Goal: Transaction & Acquisition: Purchase product/service

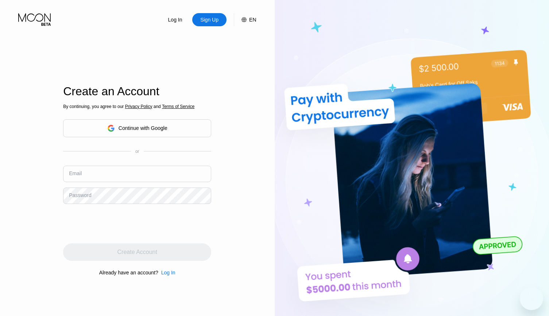
click at [124, 185] on div "Email" at bounding box center [137, 177] width 148 height 22
click at [116, 177] on input "text" at bounding box center [137, 174] width 148 height 16
type input "Haroldj@matesmails.com"
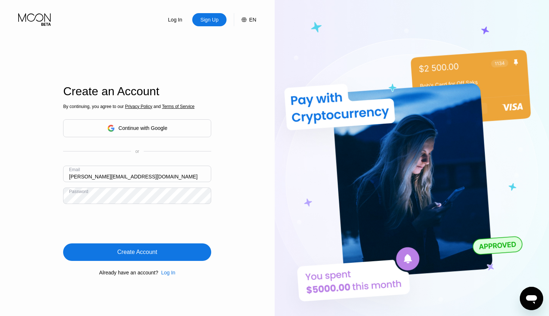
click at [126, 250] on div "Create Account" at bounding box center [137, 251] width 40 height 7
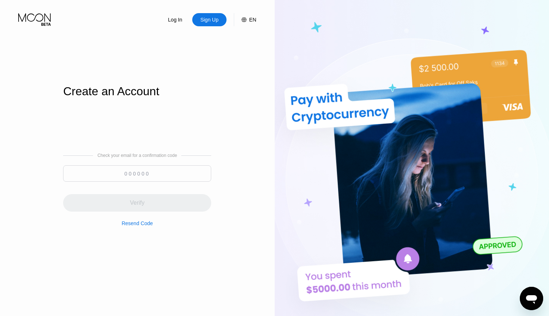
click at [139, 171] on input at bounding box center [137, 173] width 148 height 16
paste input "176195"
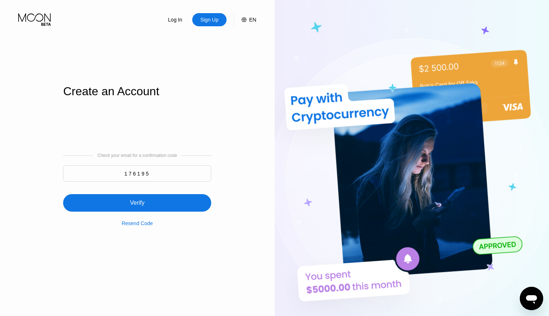
type input "176195"
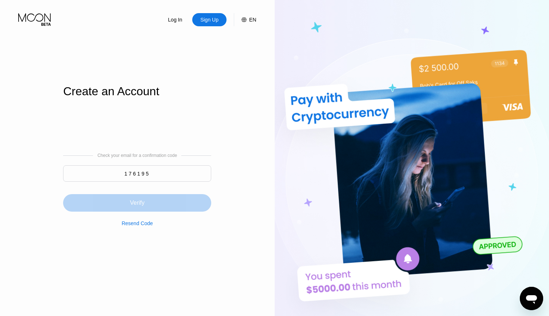
click at [140, 199] on div "Verify" at bounding box center [137, 203] width 148 height 18
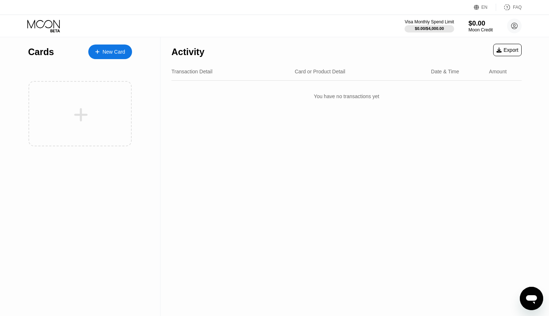
click at [487, 28] on div "Moon Credit" at bounding box center [480, 29] width 24 height 5
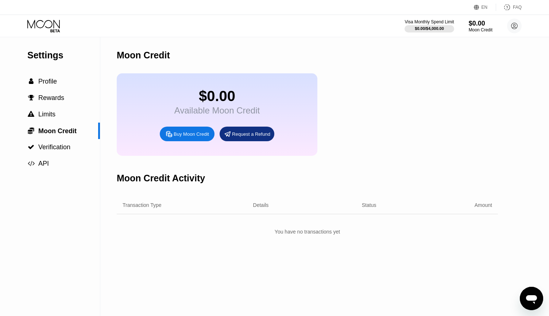
click at [47, 28] on icon at bounding box center [43, 24] width 32 height 8
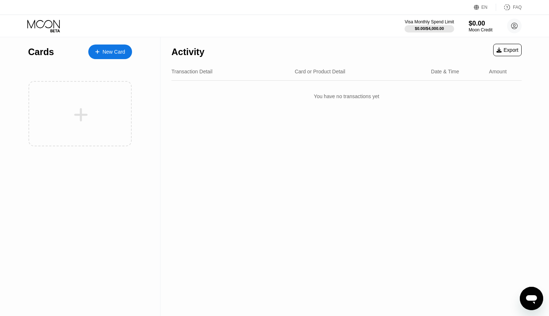
click at [116, 54] on div "New Card" at bounding box center [114, 52] width 23 height 6
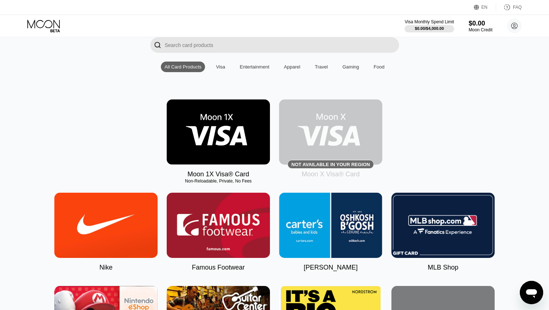
scroll to position [54, 0]
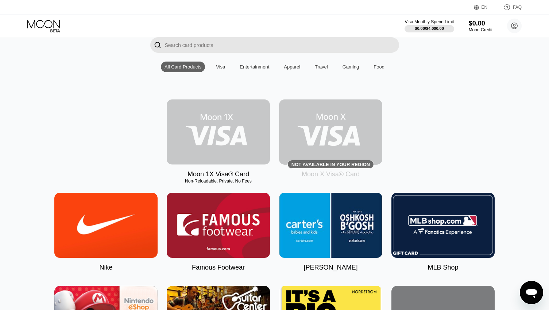
click at [251, 140] on img at bounding box center [218, 132] width 103 height 65
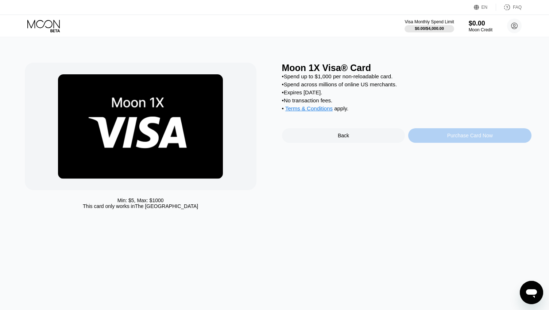
click at [468, 139] on div "Purchase Card Now" at bounding box center [470, 136] width 46 height 6
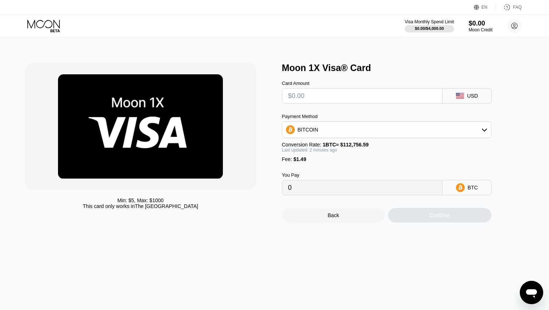
click at [391, 99] on input "text" at bounding box center [362, 96] width 148 height 15
